Goal: Complete application form: Complete application form

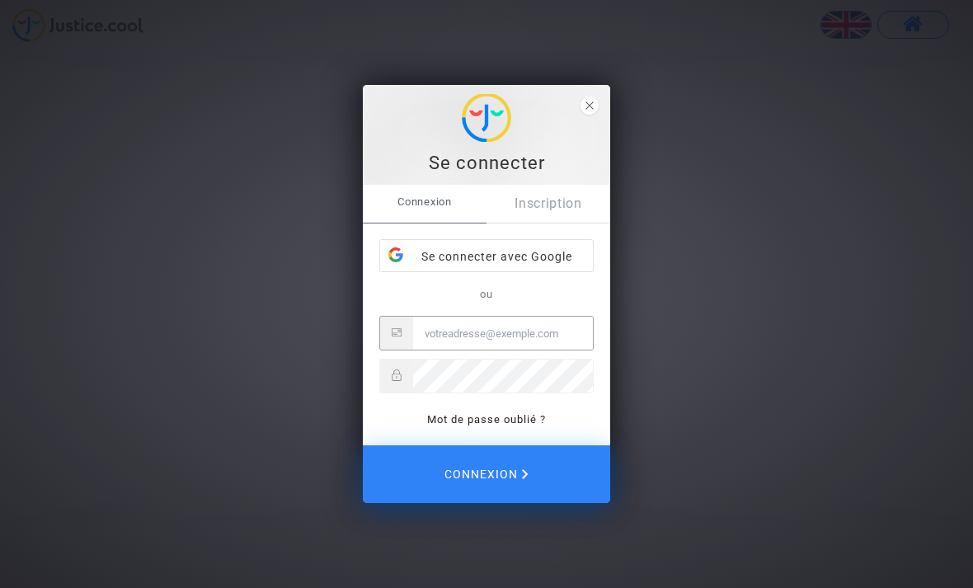
click at [547, 339] on input "Email" at bounding box center [503, 333] width 180 height 33
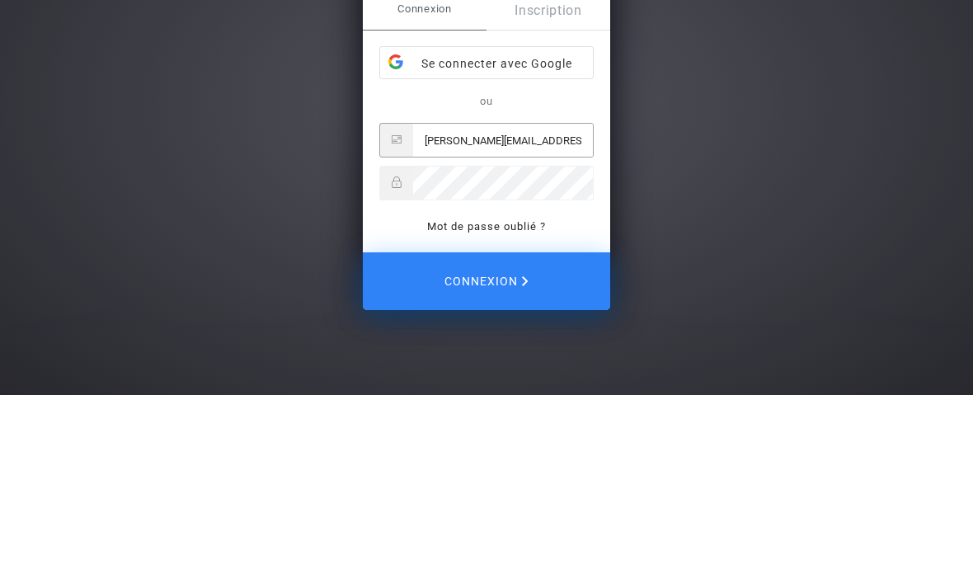
type input "[PERSON_NAME][EMAIL_ADDRESS][DOMAIN_NAME]"
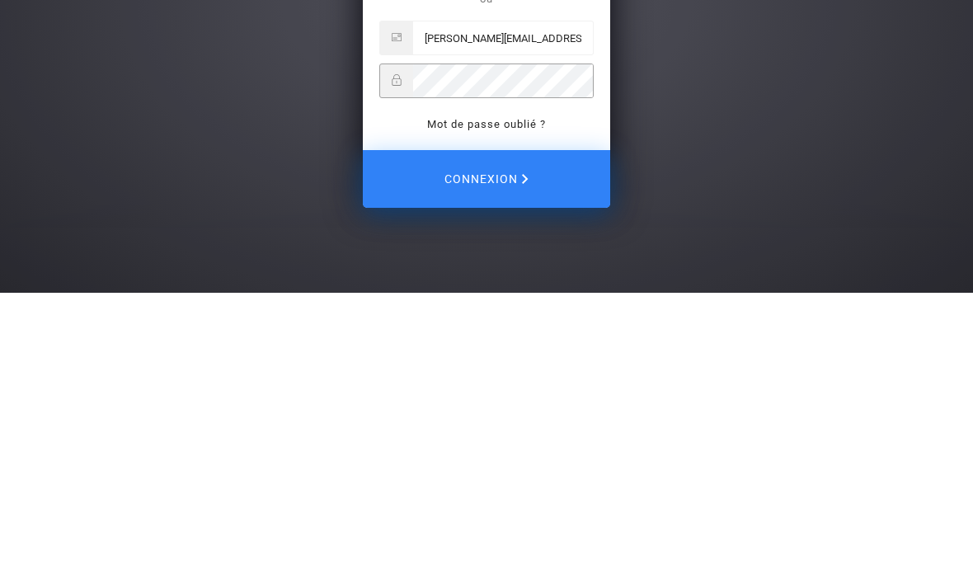
click at [523, 457] on span "Connexion" at bounding box center [486, 474] width 84 height 35
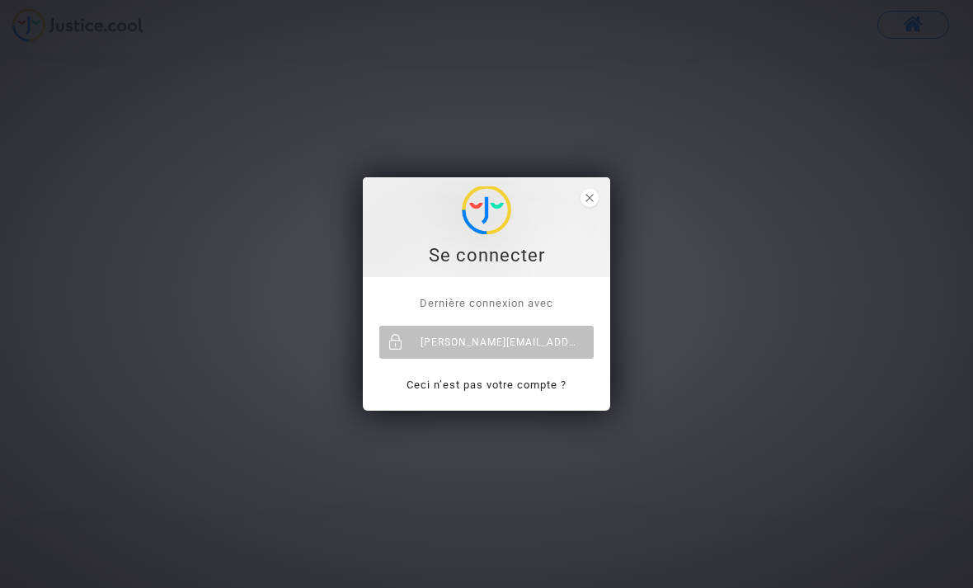
click at [578, 336] on div "[PERSON_NAME][EMAIL_ADDRESS][DOMAIN_NAME]" at bounding box center [486, 342] width 214 height 33
click at [552, 332] on div "[PERSON_NAME][EMAIL_ADDRESS][DOMAIN_NAME]" at bounding box center [486, 342] width 214 height 33
click at [498, 358] on div "[PERSON_NAME][EMAIL_ADDRESS][DOMAIN_NAME]" at bounding box center [486, 342] width 214 height 33
